Goal: Check status: Check status

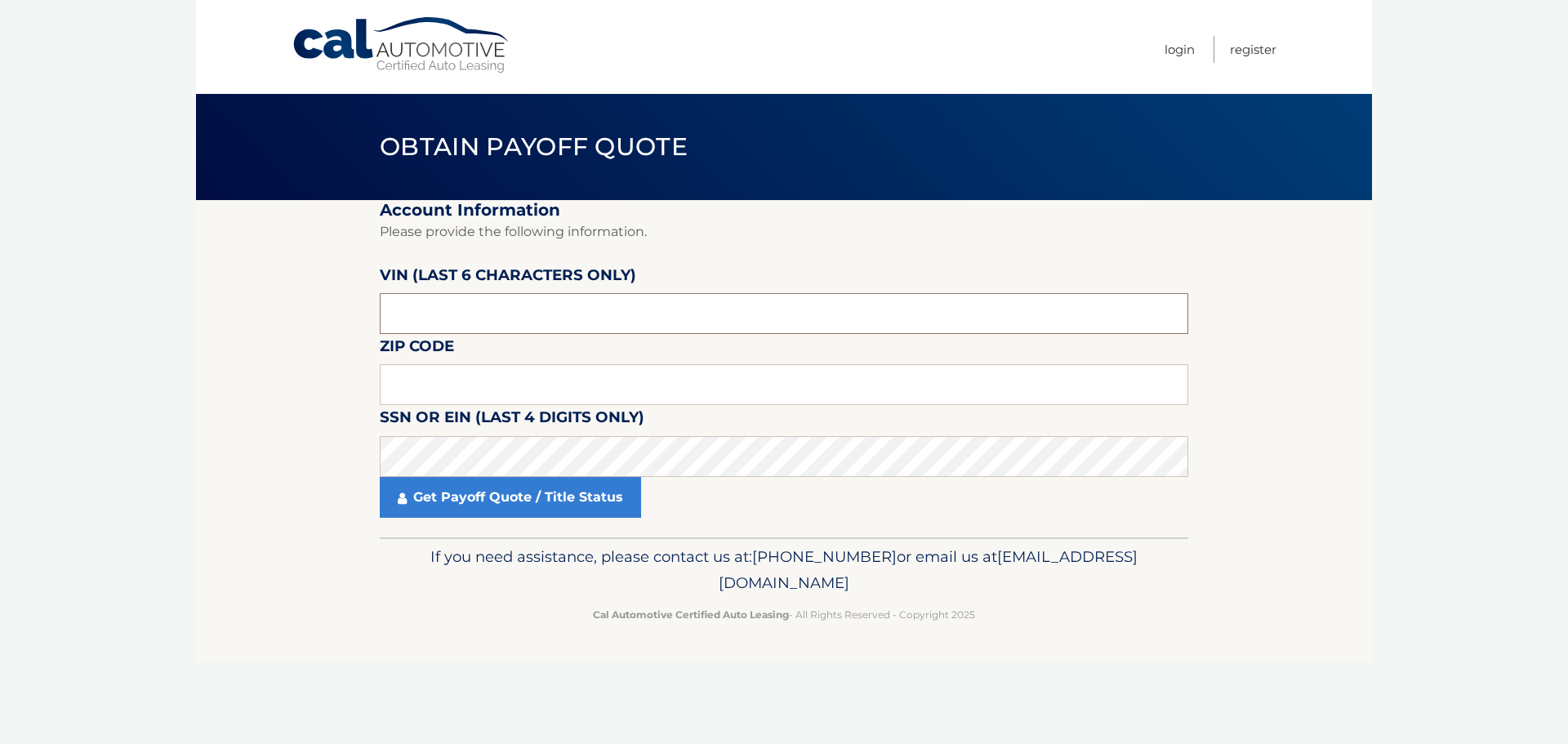
click at [422, 306] on input "text" at bounding box center [784, 313] width 809 height 41
type input "474068"
click at [478, 386] on input "text" at bounding box center [784, 385] width 809 height 41
type input "08080"
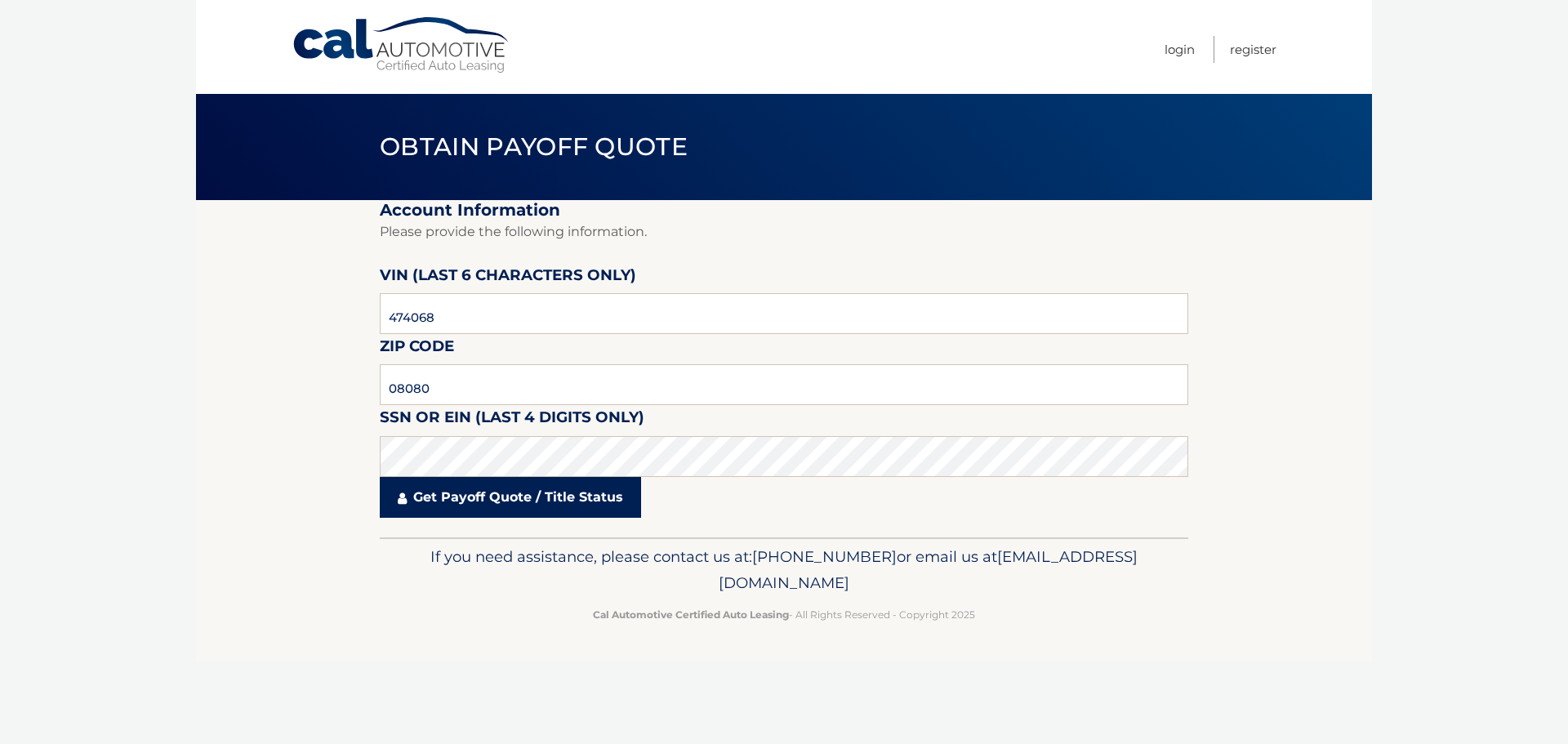
click at [455, 492] on link "Get Payoff Quote / Title Status" at bounding box center [511, 497] width 261 height 41
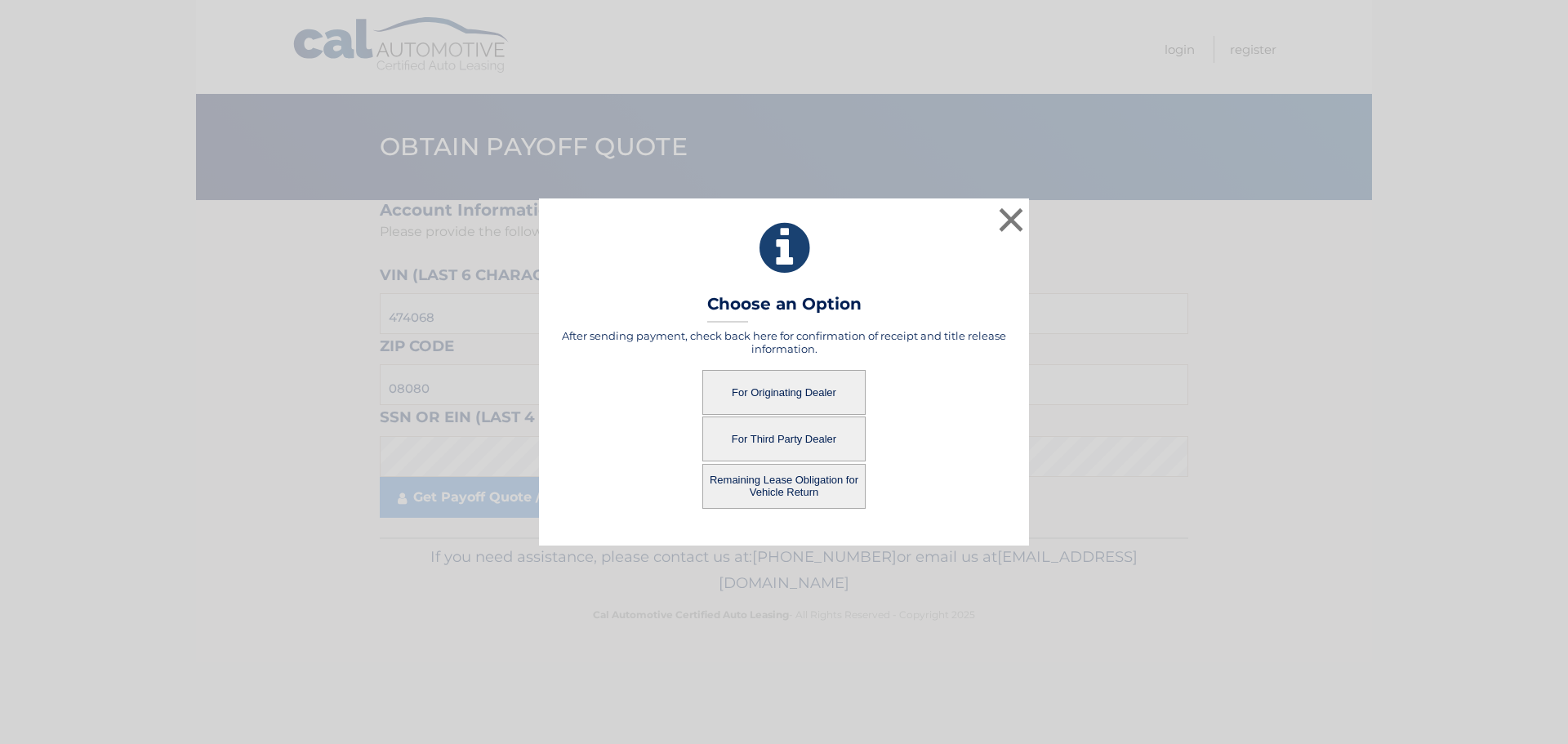
click at [756, 392] on button "For Originating Dealer" at bounding box center [784, 393] width 163 height 45
click at [771, 394] on button "For Originating Dealer" at bounding box center [784, 393] width 163 height 45
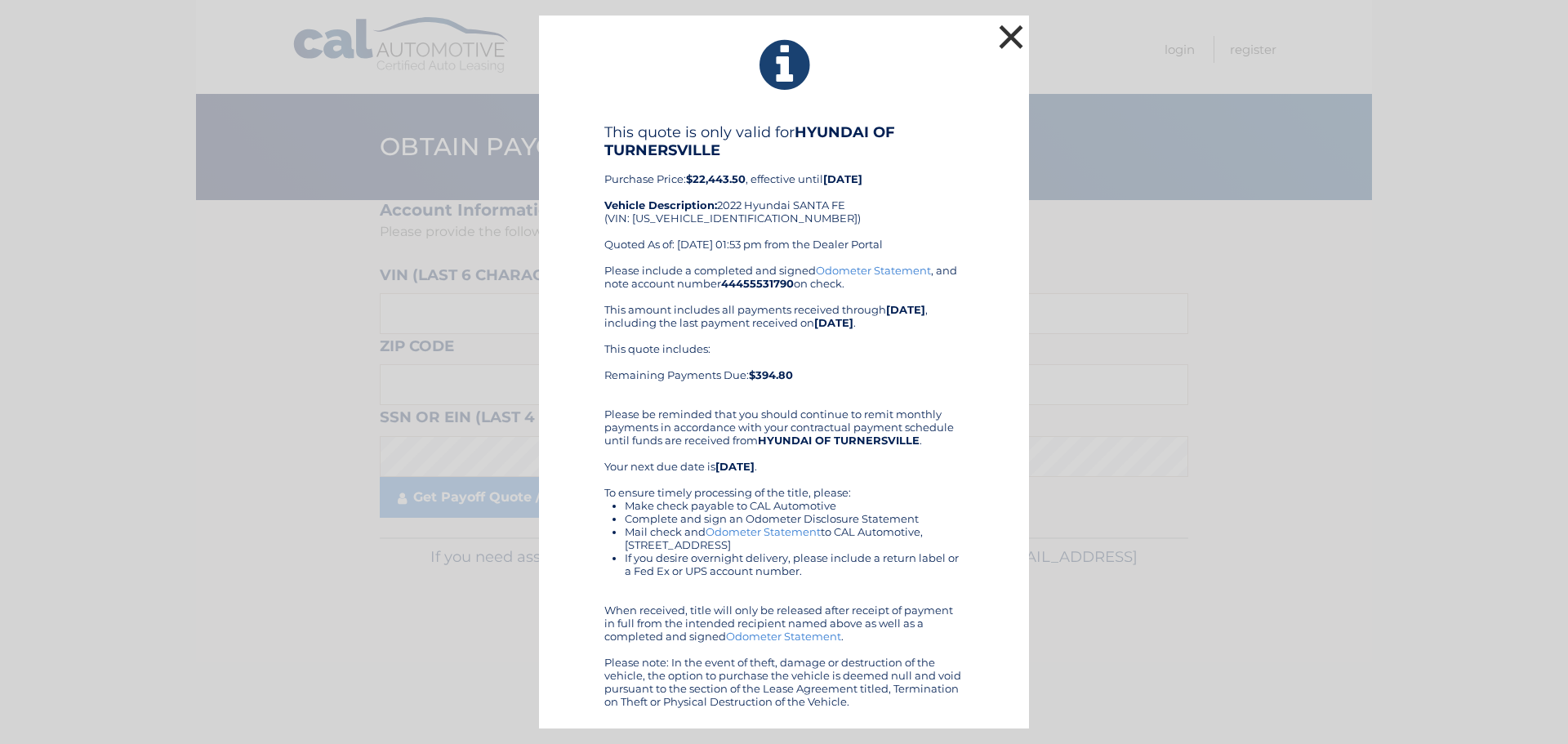
click at [1017, 34] on button "×" at bounding box center [1012, 37] width 33 height 33
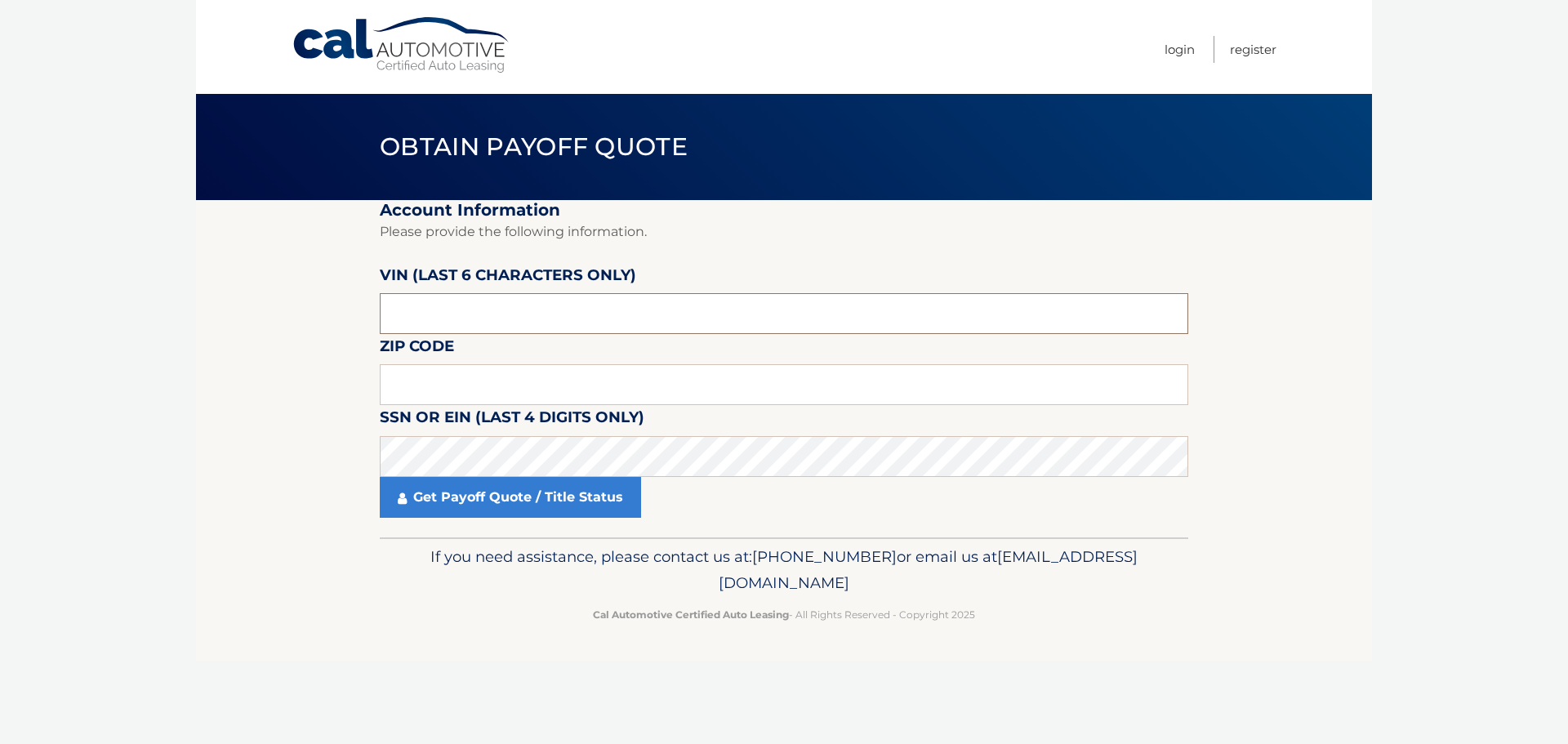
click at [454, 309] on input "text" at bounding box center [784, 313] width 809 height 41
click at [387, 398] on input "text" at bounding box center [784, 385] width 809 height 41
type input "08031"
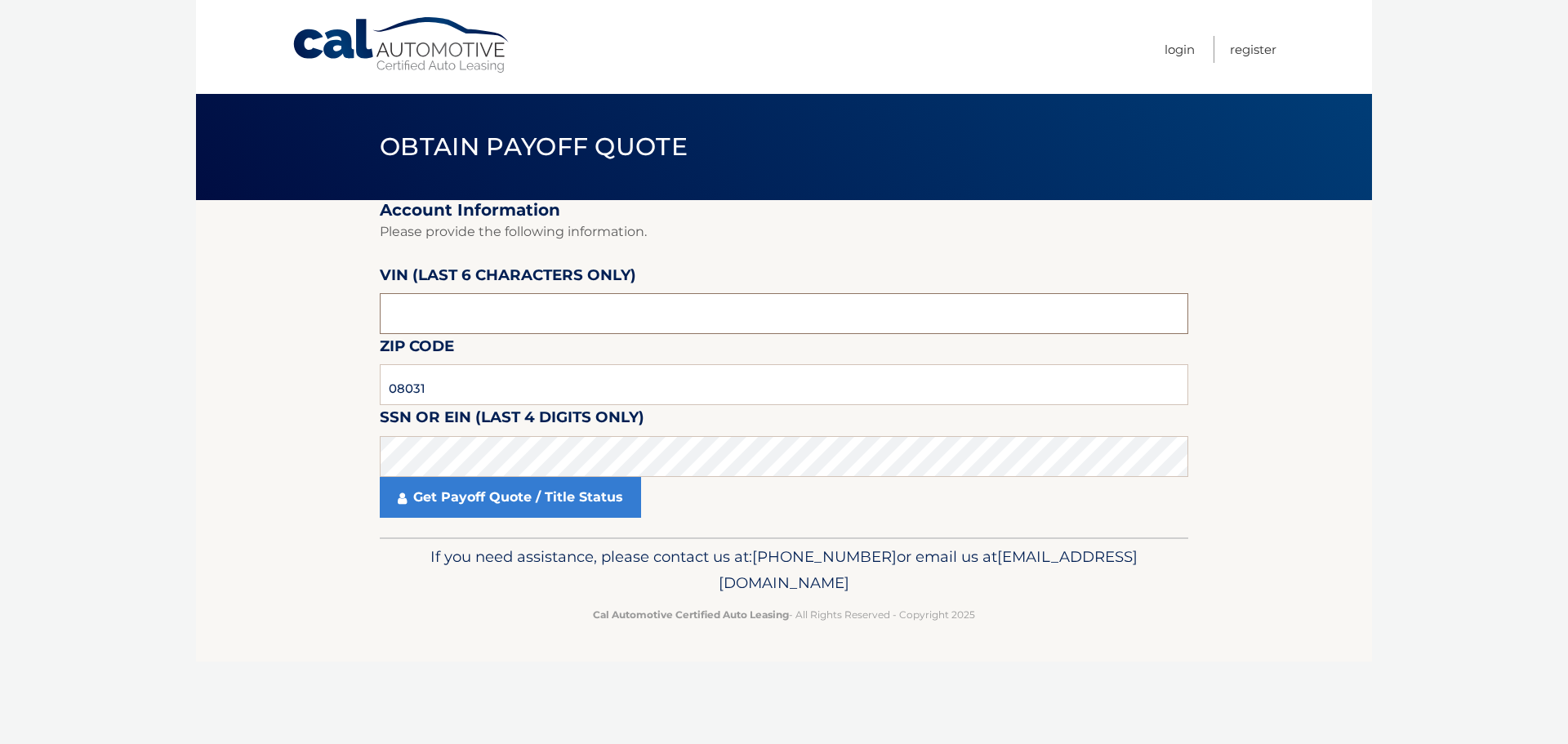
click at [400, 317] on input "text" at bounding box center [784, 313] width 809 height 41
type input "145373"
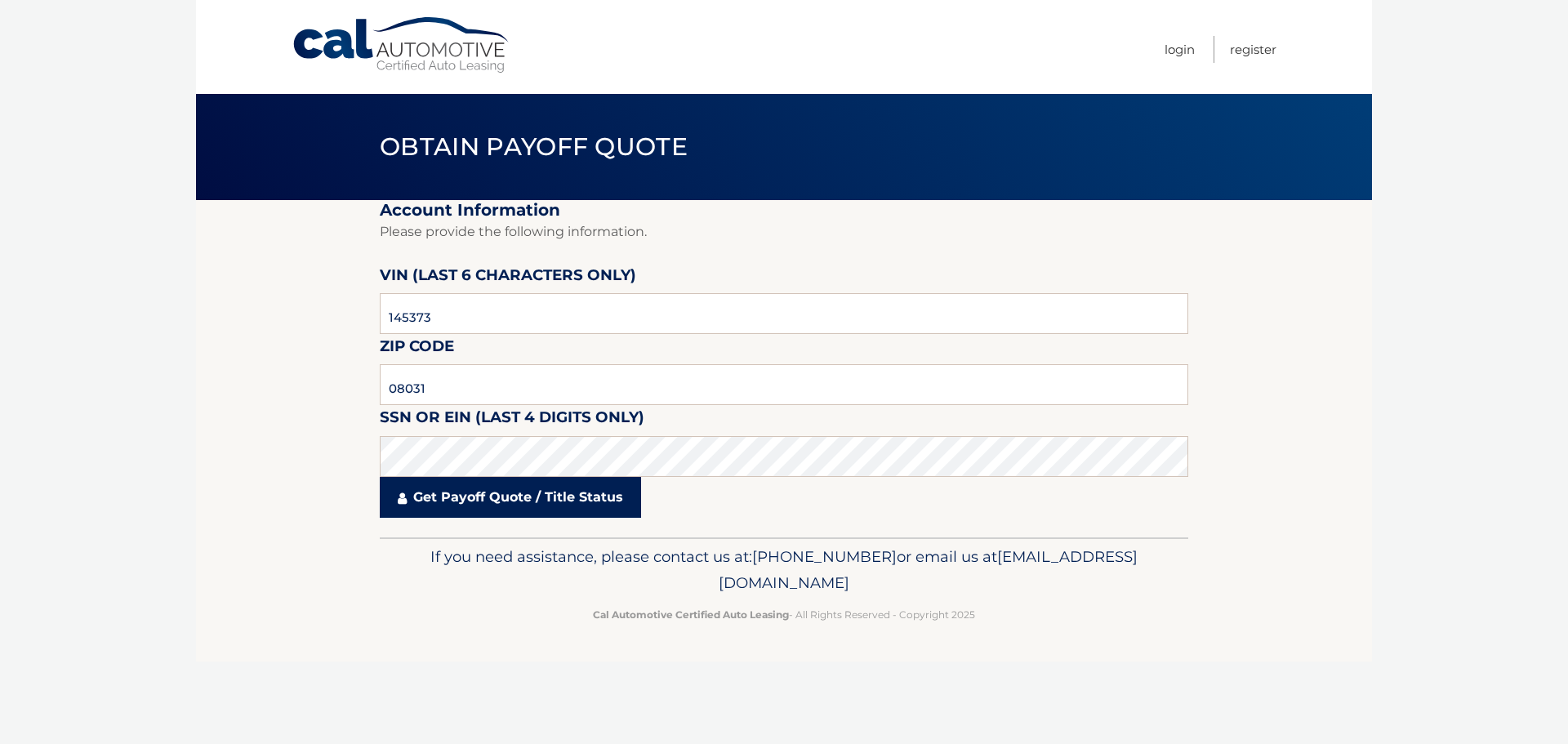
click at [486, 508] on link "Get Payoff Quote / Title Status" at bounding box center [511, 497] width 261 height 41
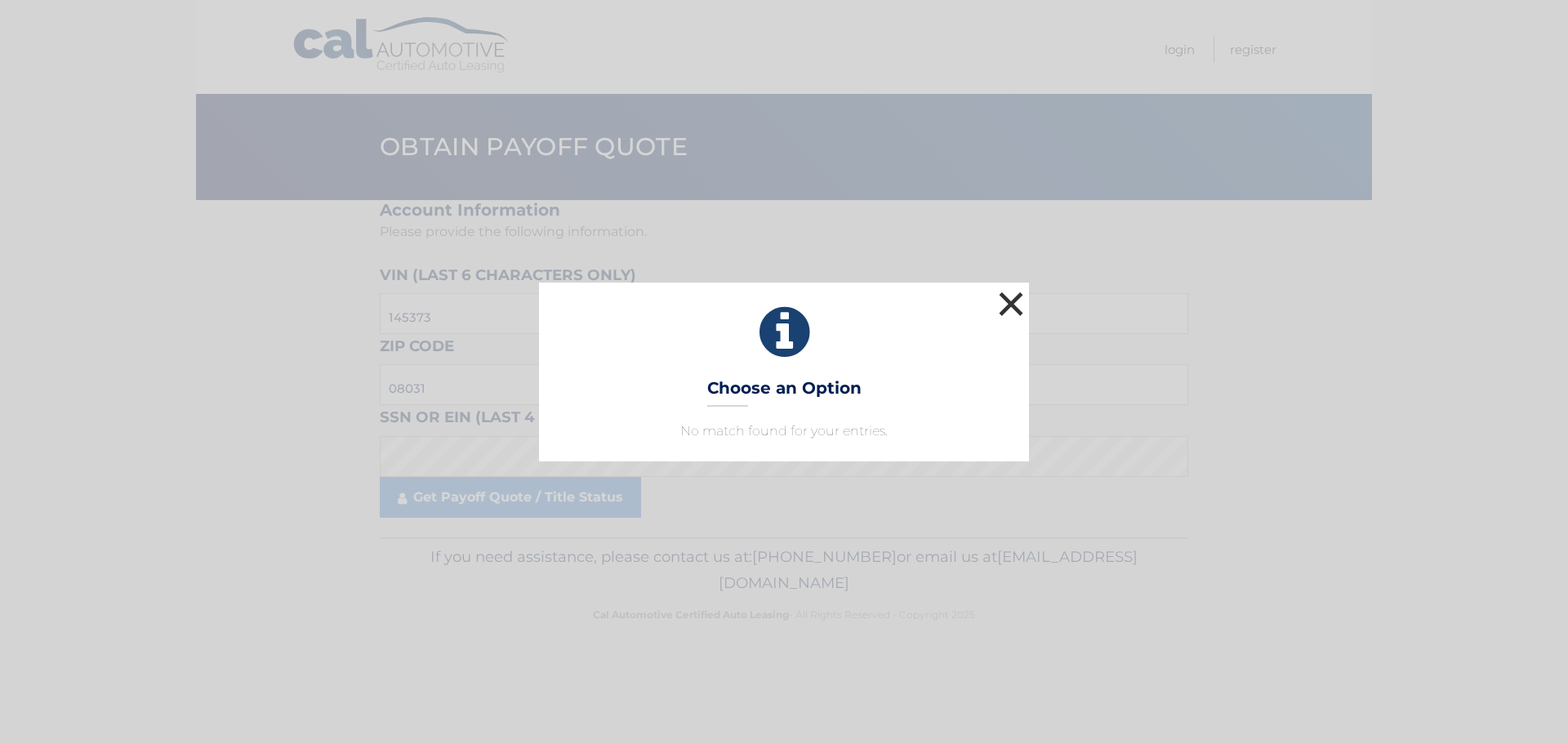
click at [1010, 307] on button "×" at bounding box center [1012, 304] width 33 height 33
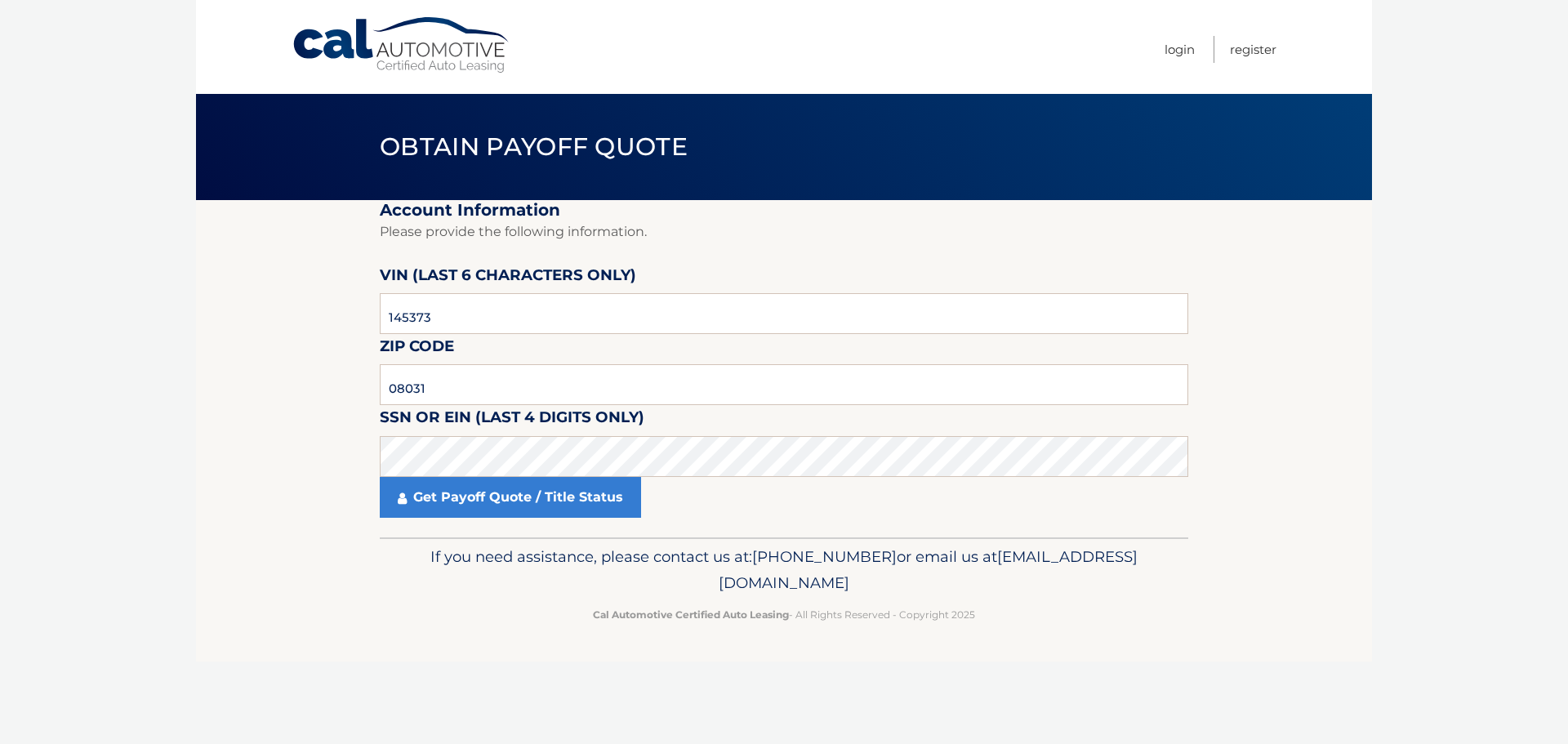
click at [419, 53] on link "Cal Automotive" at bounding box center [401, 45] width 221 height 58
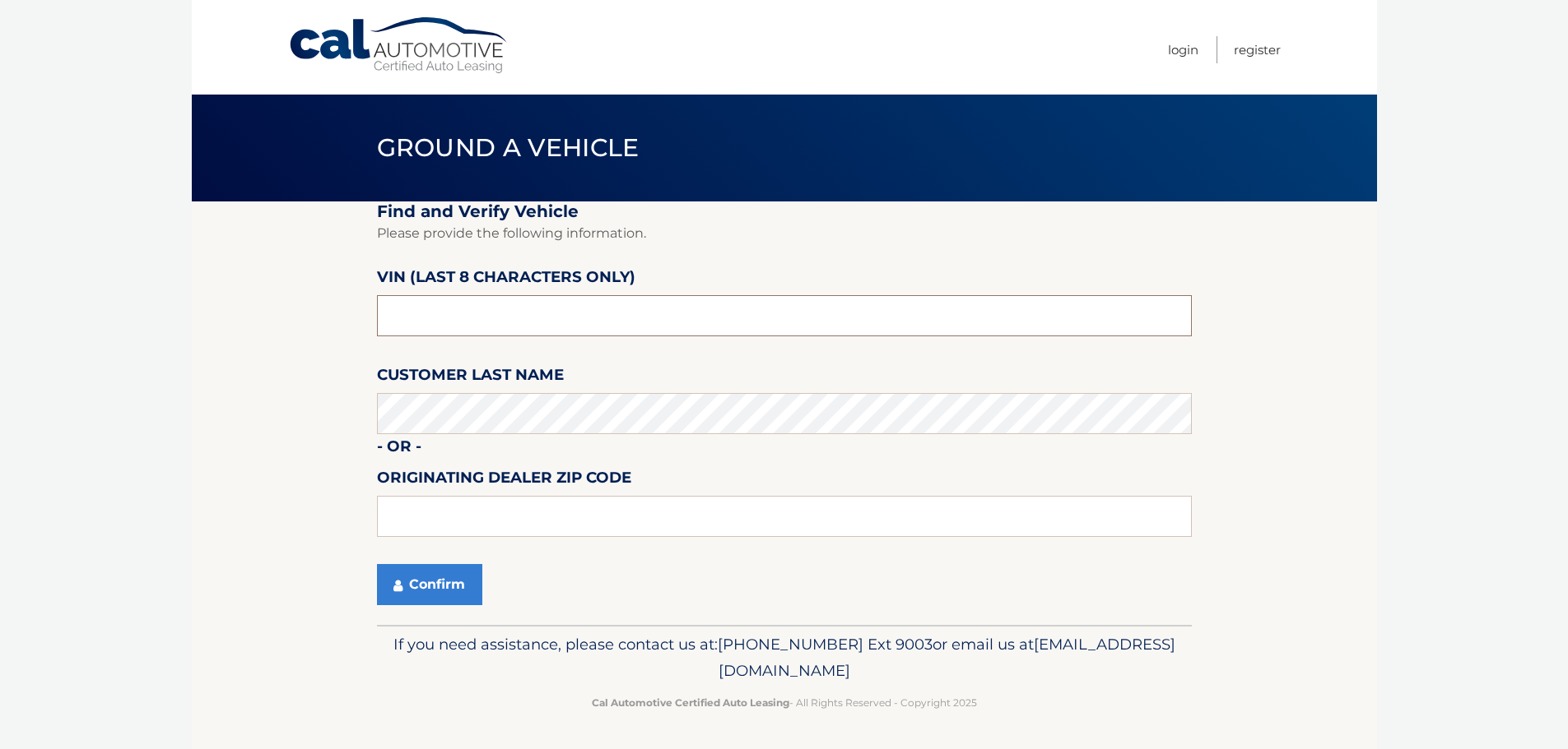
click at [484, 315] on input "text" at bounding box center [784, 316] width 815 height 41
type input "NH145373"
type input "08012"
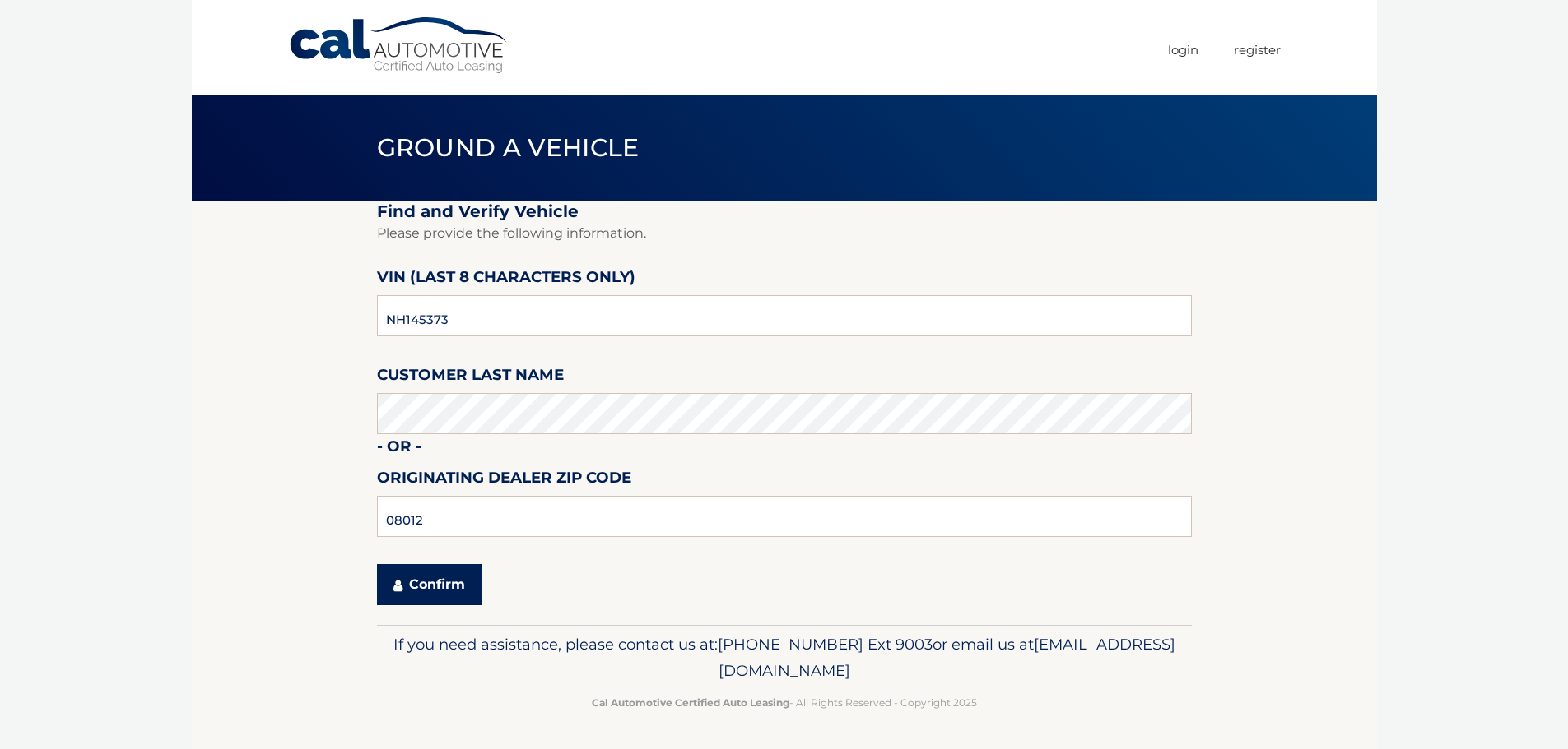
click at [402, 596] on button "Confirm" at bounding box center [430, 584] width 105 height 41
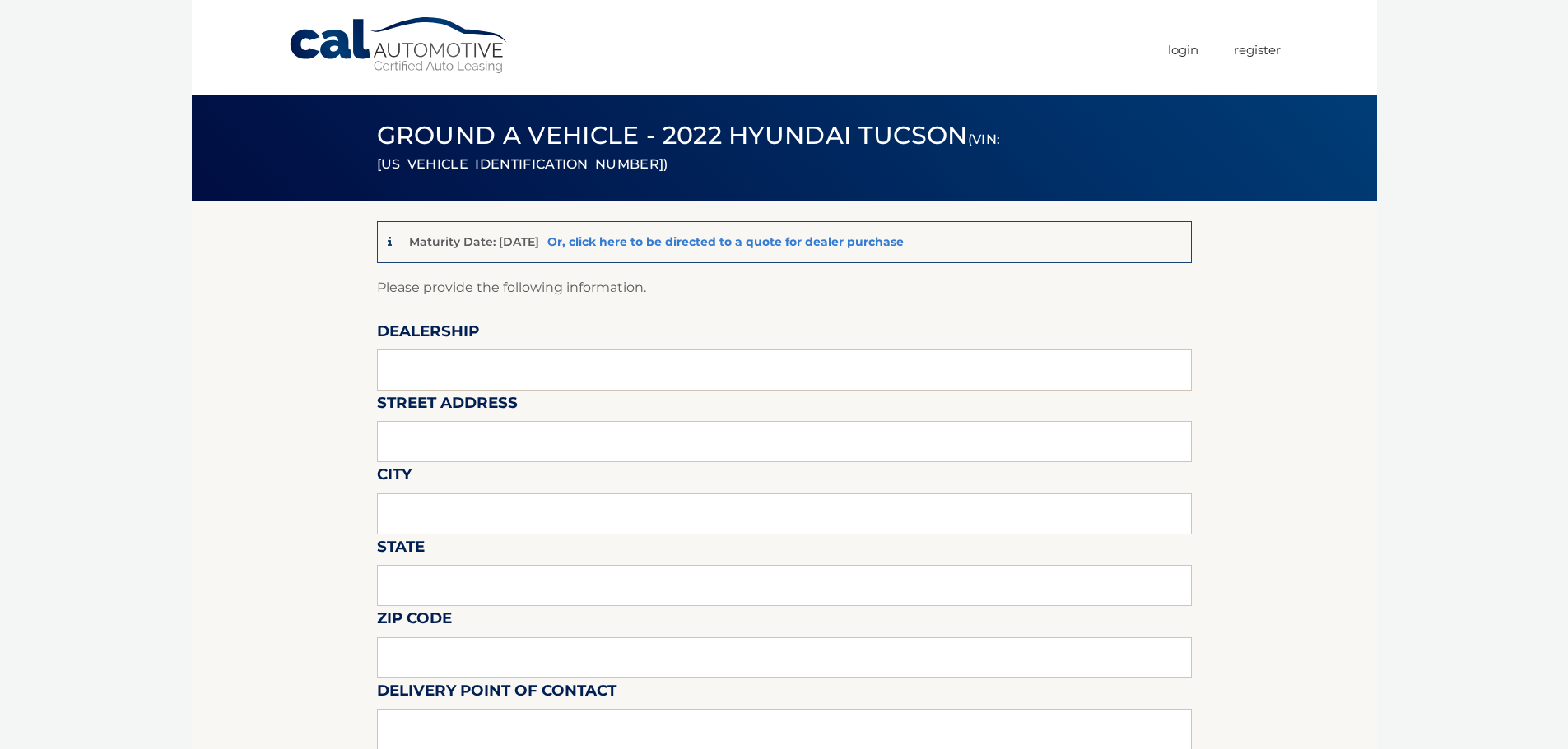
click at [722, 241] on link "Or, click here to be directed to a quote for dealer purchase" at bounding box center [726, 242] width 357 height 15
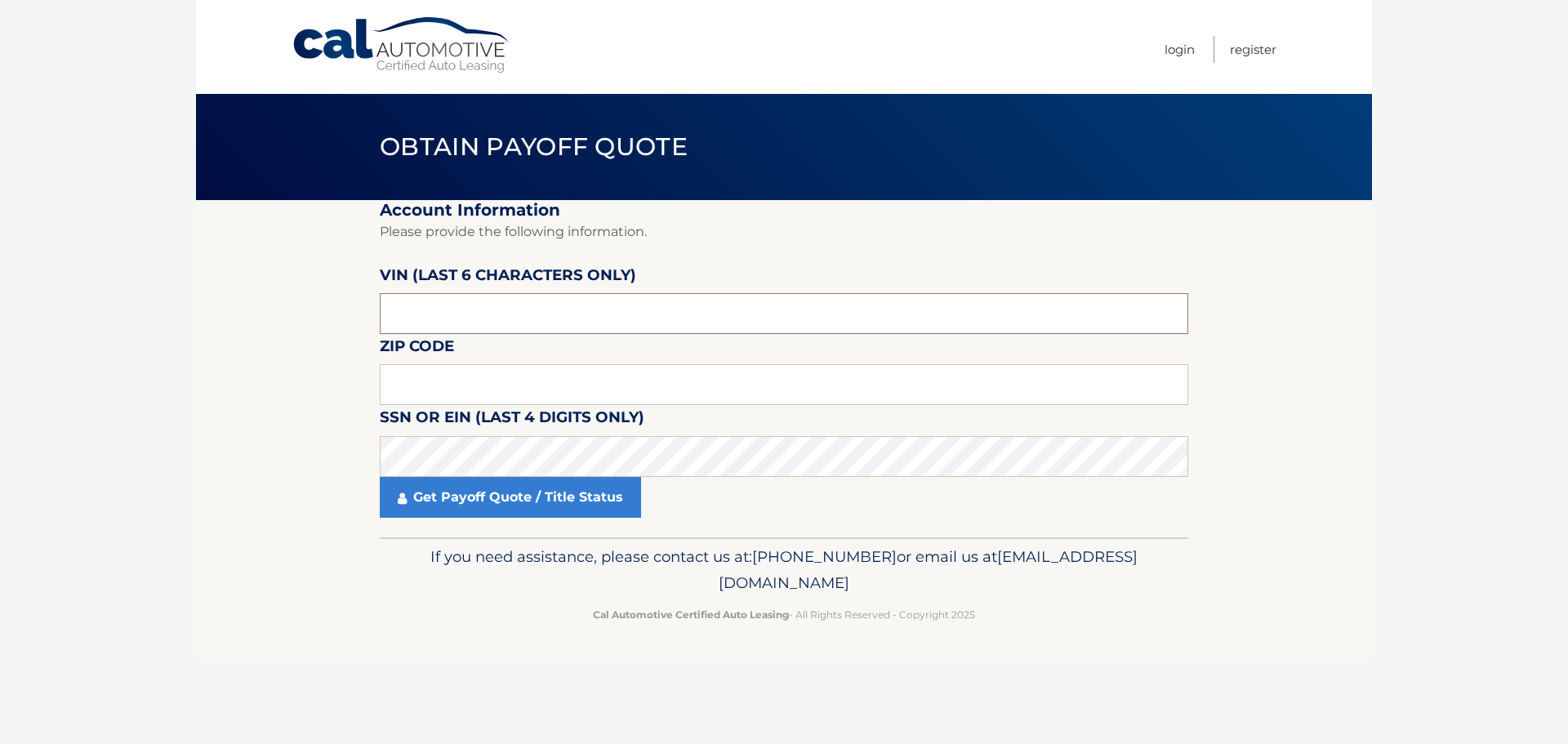
click at [531, 316] on input "text" at bounding box center [784, 313] width 809 height 41
type input "145373"
type input "08031"
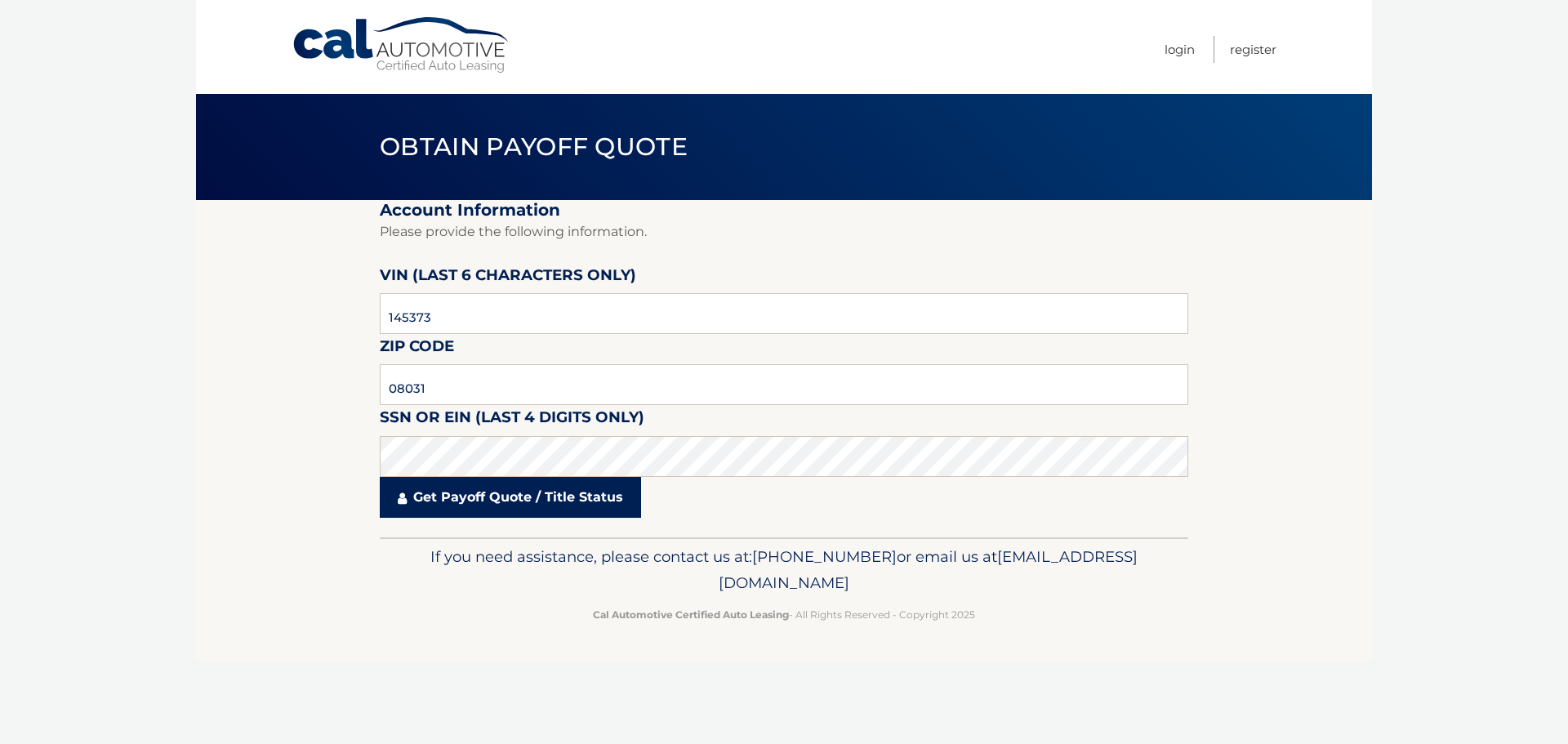
click at [436, 506] on link "Get Payoff Quote / Title Status" at bounding box center [511, 497] width 261 height 41
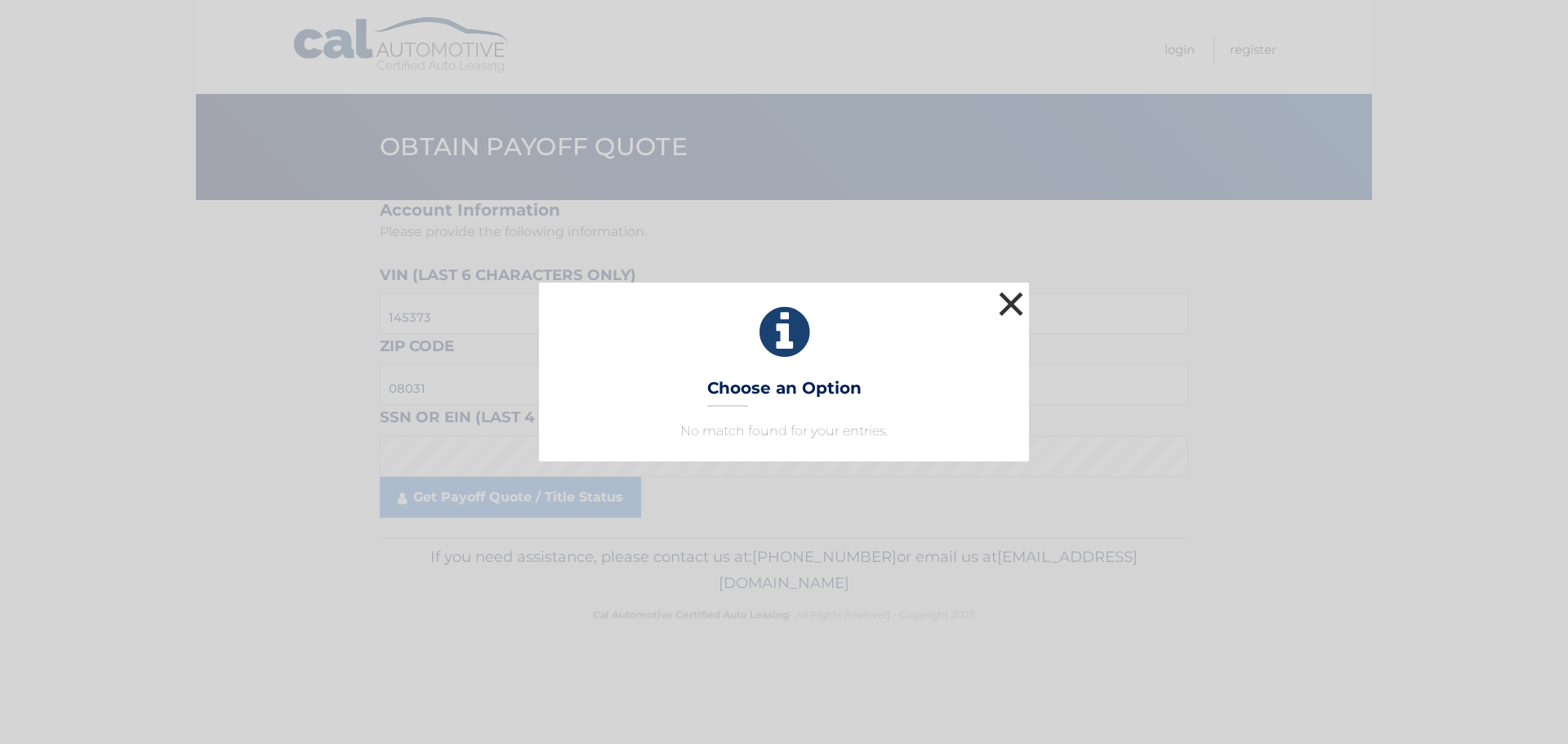
click at [1014, 306] on button "×" at bounding box center [1012, 304] width 33 height 33
